Goal: Task Accomplishment & Management: Use online tool/utility

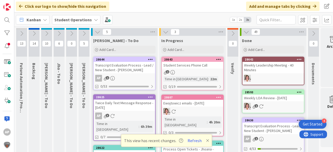
scroll to position [0, 17]
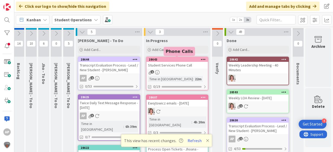
click at [166, 47] on div "Phone Calls" at bounding box center [179, 51] width 31 height 9
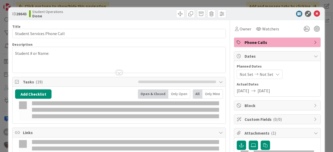
click at [314, 13] on icon at bounding box center [317, 14] width 6 height 6
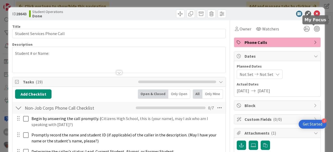
click at [314, 15] on icon at bounding box center [317, 14] width 6 height 6
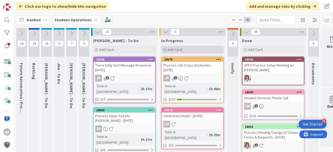
click at [183, 48] on span "Add Card..." at bounding box center [176, 49] width 17 height 5
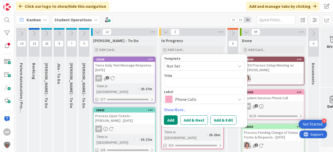
click at [195, 66] on span "Not Set" at bounding box center [198, 66] width 65 height 7
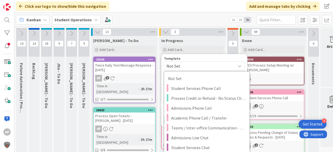
click at [196, 56] on div "Template Not Set Not Set Student Services Phone Call Process Credit or Refund -…" at bounding box center [204, 90] width 86 height 73
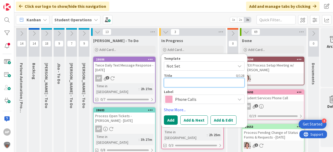
click at [188, 82] on textarea at bounding box center [204, 82] width 81 height 9
type textarea "x"
type textarea "K"
type textarea "x"
type textarea "Ki"
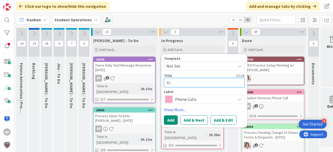
type textarea "x"
type textarea "Kid"
type textarea "x"
type textarea "Kidu"
type textarea "x"
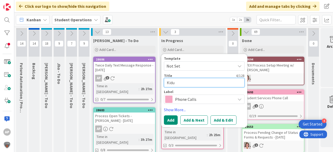
type textarea "Kidus"
type textarea "x"
type textarea "Kidus"
type textarea "x"
type textarea "Kidus W"
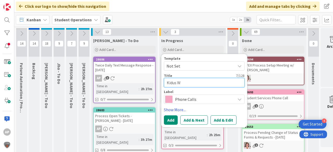
type textarea "x"
type textarea "Kidus We"
type textarea "x"
type textarea "Kidus Weg"
type textarea "x"
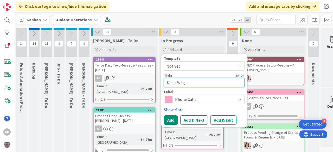
type textarea "[PERSON_NAME]"
type textarea "x"
type textarea "Kidus Wegen"
type textarea "x"
type textarea "Kidus Wegen"
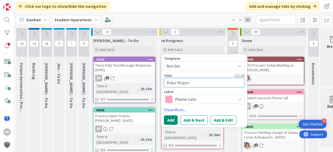
type textarea "x"
type textarea "Kidus Wegen -"
type textarea "x"
type textarea "Kidus Wegen -"
type textarea "x"
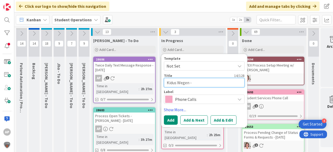
type textarea "Kidus Wegen - y"
type textarea "x"
type textarea "Kidus Wegen -"
type textarea "x"
type textarea "Kidus Wegen - u"
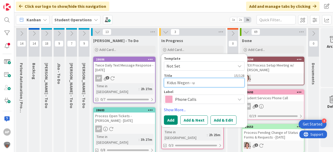
type textarea "x"
type textarea "Kidus Wegen - up"
type textarea "x"
type textarea "Kidus Wegen - upd"
type textarea "x"
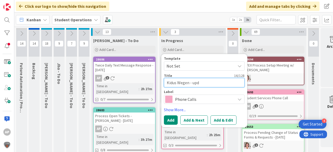
type textarea "Kidus Wegen - upda"
type textarea "x"
type textarea "Kidus Wegen - updat"
type textarea "x"
type textarea "Kidus Wegen - update"
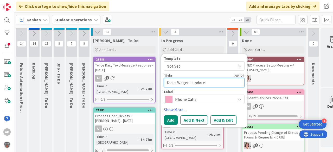
type textarea "x"
type textarea "Kidus Wegen - updated"
type textarea "x"
type textarea "Kidus Wegen - updated"
type textarea "x"
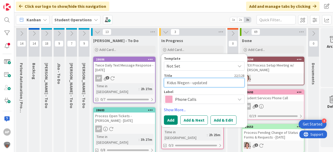
type textarea "Kidus Wegen - updated A"
type textarea "x"
type textarea "Kidus Wegen - updated AA"
type textarea "x"
type textarea "Kidus Wegen - updated AAL"
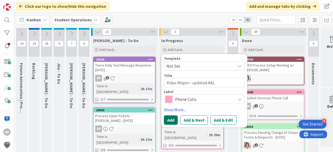
click at [175, 117] on button "Add" at bounding box center [171, 120] width 14 height 9
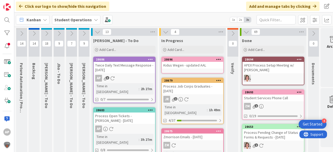
click at [191, 69] on link "28696 [PERSON_NAME] - updated AAL" at bounding box center [192, 65] width 62 height 17
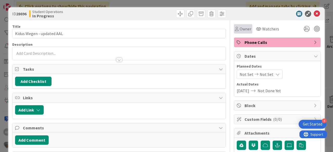
click at [246, 27] on span "Owner" at bounding box center [246, 29] width 12 height 6
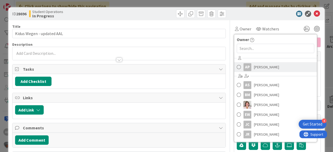
click at [257, 67] on span "[PERSON_NAME]" at bounding box center [266, 67] width 25 height 8
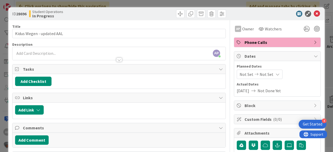
click at [258, 43] on span "Phone Calls" at bounding box center [278, 42] width 67 height 6
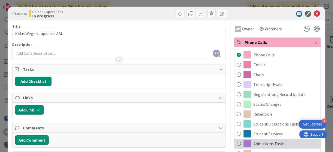
click at [266, 141] on span "Admissions Tasks" at bounding box center [268, 144] width 31 height 6
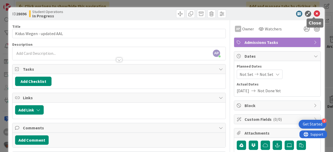
click at [314, 14] on icon at bounding box center [317, 14] width 6 height 6
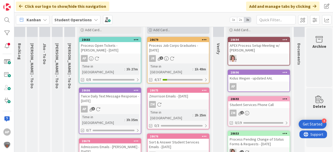
scroll to position [0, 14]
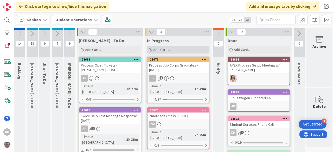
click at [180, 48] on div "Add Card..." at bounding box center [178, 50] width 62 height 8
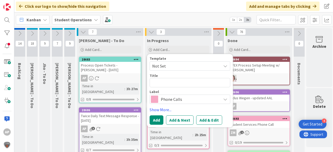
click at [181, 68] on span "Not Set" at bounding box center [184, 66] width 65 height 7
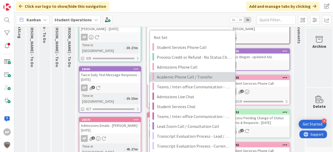
scroll to position [42, 14]
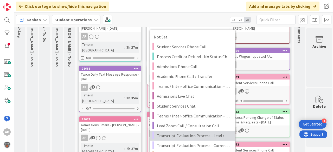
click at [202, 136] on span "Transcript Evaluation Process - Lead / New Student" at bounding box center [194, 135] width 74 height 7
type textarea "x"
type textarea "Transcript Evaluation Process - Lead / New Student"
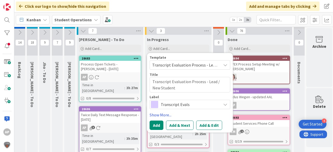
scroll to position [0, 14]
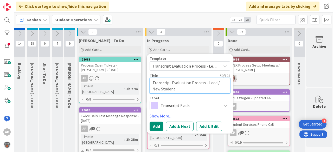
click at [190, 91] on textarea "Transcript Evaluation Process - Lead / New Student" at bounding box center [190, 86] width 81 height 16
type textarea "x"
type textarea "Transcript Evaluation Process - Lead / New Student"
type textarea "x"
type textarea "Transcript Evaluation Process - Lead / New Student -"
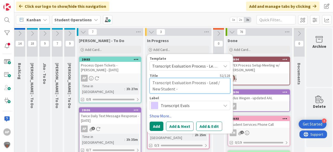
type textarea "x"
type textarea "Transcript Evaluation Process - Lead / New Student -"
type textarea "x"
type textarea "Transcript Evaluation Process - Lead / New Student - V"
type textarea "x"
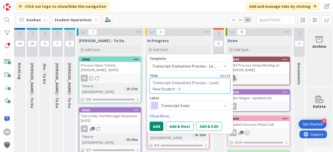
type textarea "Transcript Evaluation Process - Lead / New Student - Vi"
type textarea "x"
type textarea "Transcript Evaluation Process - Lead / New Student - Vin"
type textarea "x"
type textarea "Transcript Evaluation Process - Lead / New Student - Vinc"
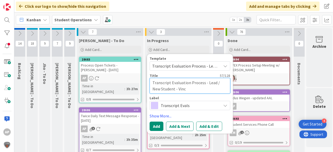
type textarea "x"
type textarea "Transcript Evaluation Process - Lead / New Student - [PERSON_NAME]"
type textarea "x"
type textarea "Transcript Evaluation Process - Lead / New Student - [PERSON_NAME]"
type textarea "x"
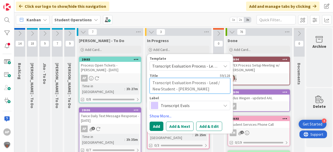
type textarea "Transcript Evaluation Process - Lead / New Student - [PERSON_NAME]"
type textarea "x"
type textarea "Transcript Evaluation Process - Lead / New Student - [PERSON_NAME]"
type textarea "x"
type textarea "Transcript Evaluation Process - Lead / New Student - [PERSON_NAME]"
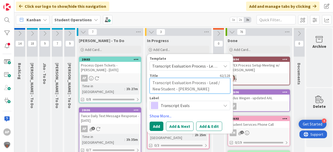
type textarea "x"
type textarea "Transcript Evaluation Process - Lead / New Student - [PERSON_NAME]"
type textarea "x"
type textarea "Transcript Evaluation Process - Lead / New Student - [PERSON_NAME]"
type textarea "x"
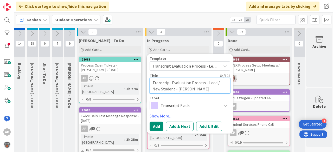
type textarea "Transcript Evaluation Process - Lead / New Student - [PERSON_NAME]"
type textarea "x"
type textarea "Transcript Evaluation Process - Lead / New Student - [PERSON_NAME]"
type textarea "x"
type textarea "Transcript Evaluation Process - Lead / New Student - [PERSON_NAME]"
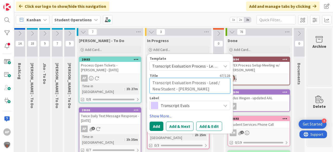
type textarea "x"
type textarea "Transcript Evaluation Process - Lead / New Student - [PERSON_NAME]"
type textarea "x"
type textarea "Transcript Evaluation Process - Lead / New Student - [PERSON_NAME]"
type textarea "x"
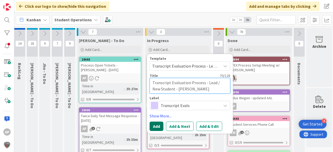
type textarea "Transcript Evaluation Process - Lead / New Student - [PERSON_NAME]"
click at [158, 124] on button "Add" at bounding box center [157, 126] width 14 height 9
